Goal: Find specific page/section: Find specific page/section

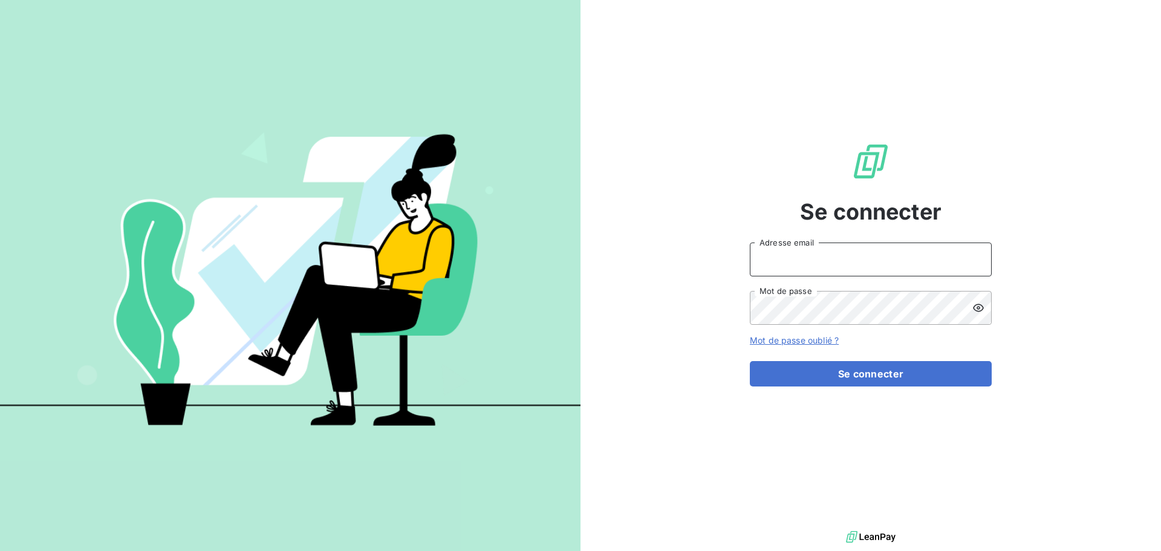
click at [778, 272] on input "Adresse email" at bounding box center [871, 260] width 242 height 34
type input "[EMAIL_ADDRESS][DOMAIN_NAME]"
click at [976, 306] on icon at bounding box center [979, 308] width 12 height 12
click at [979, 310] on icon at bounding box center [979, 308] width 12 height 12
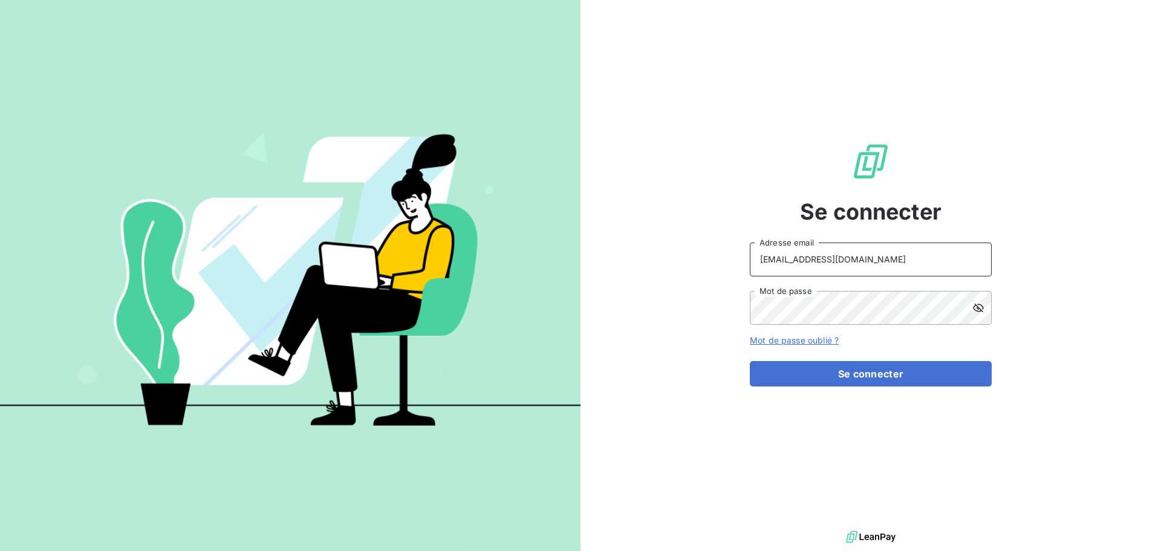
click at [956, 270] on input "[EMAIL_ADDRESS][DOMAIN_NAME]" at bounding box center [871, 260] width 242 height 34
click at [983, 315] on div at bounding box center [982, 308] width 19 height 34
click at [833, 80] on div "Se connecter [EMAIL_ADDRESS][DOMAIN_NAME] Adresse email Mot de passe Mot de pas…" at bounding box center [871, 264] width 242 height 528
click at [829, 368] on button "Se connecter" at bounding box center [871, 373] width 242 height 25
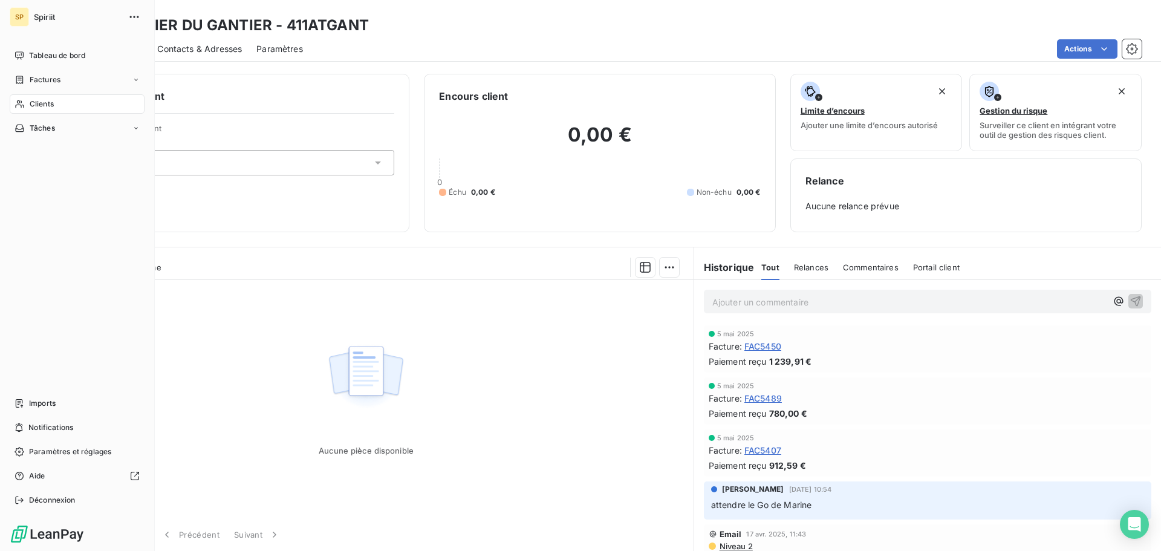
click at [37, 105] on span "Clients" at bounding box center [42, 104] width 24 height 11
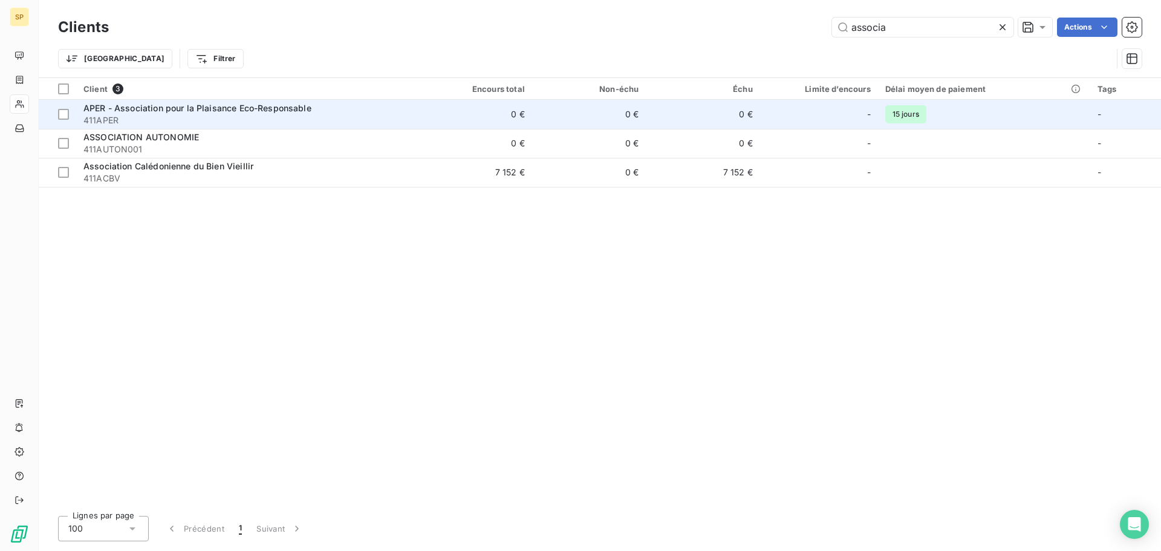
type input "associa"
click at [280, 120] on span "411APER" at bounding box center [246, 120] width 327 height 12
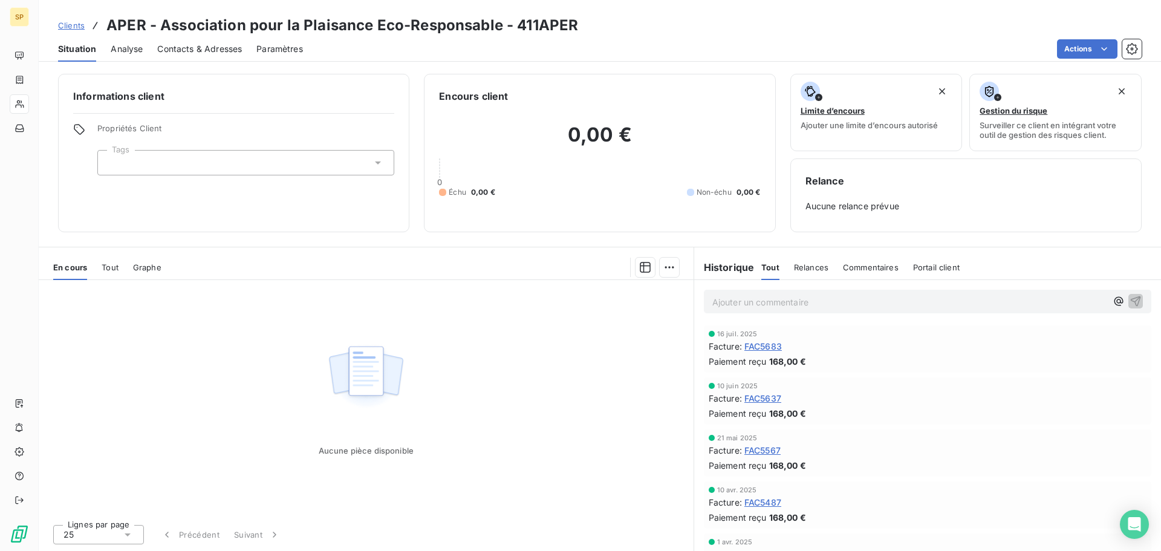
click at [106, 271] on span "Tout" at bounding box center [110, 268] width 17 height 10
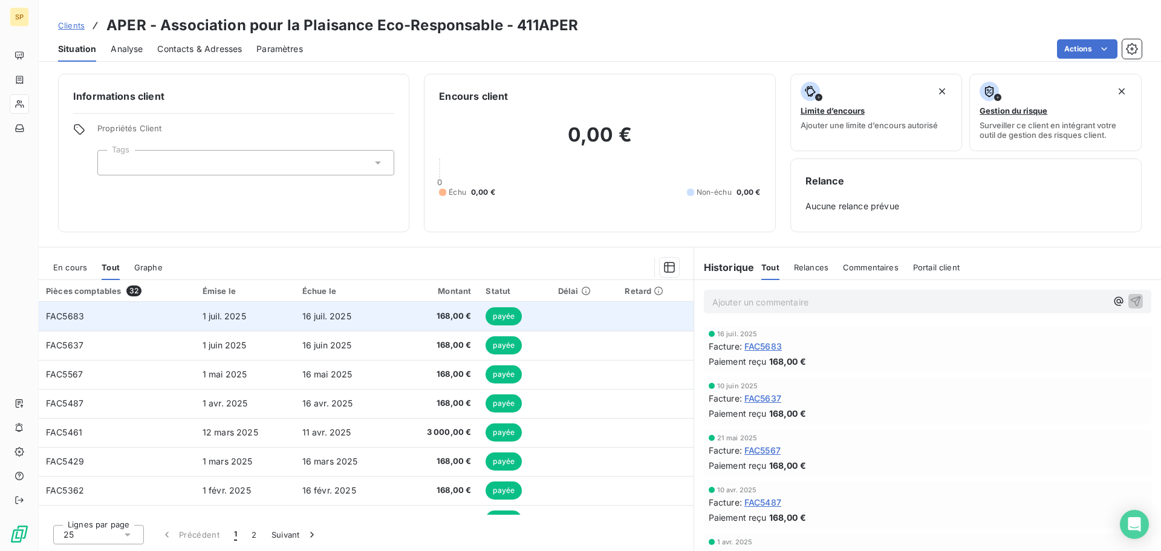
click at [73, 327] on td "FAC5683" at bounding box center [117, 316] width 157 height 29
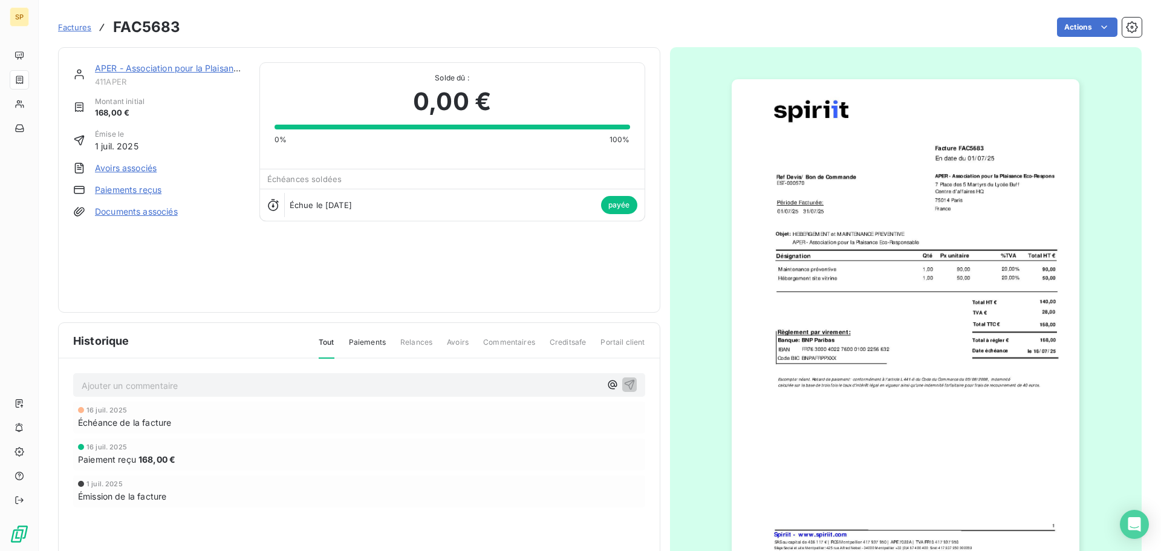
click at [962, 315] on img "button" at bounding box center [906, 325] width 348 height 492
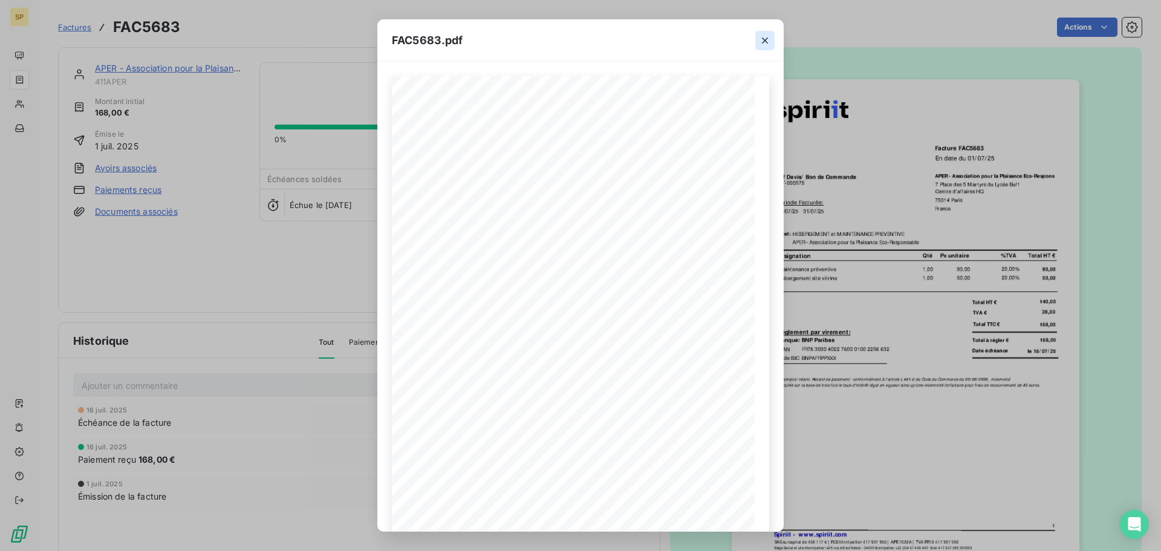
click at [762, 40] on icon "button" at bounding box center [765, 40] width 12 height 12
